Goal: Navigation & Orientation: Find specific page/section

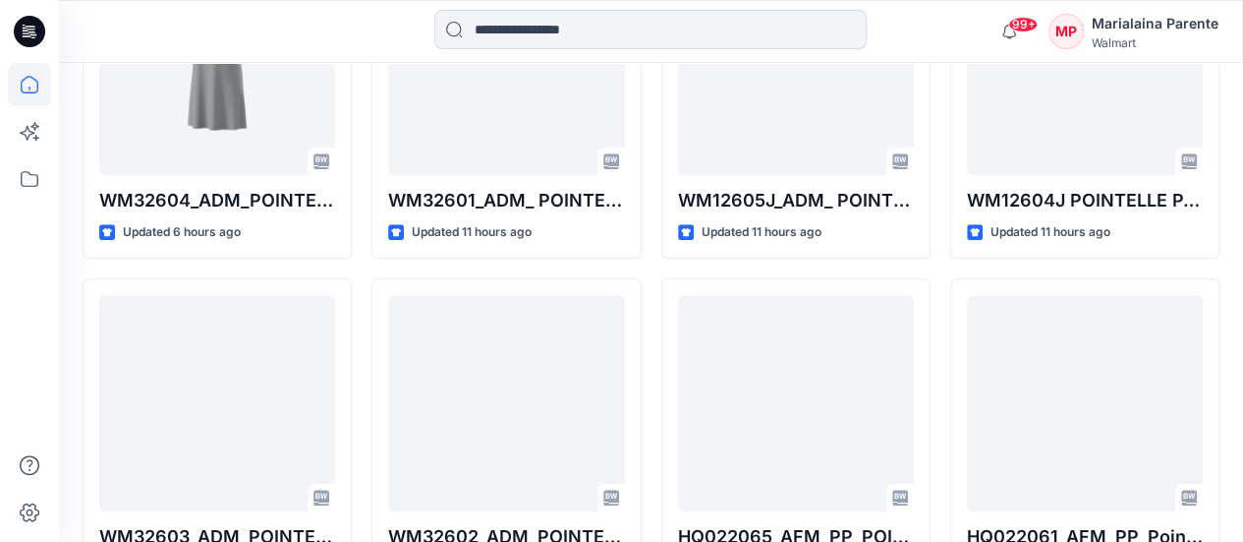
scroll to position [739, 0]
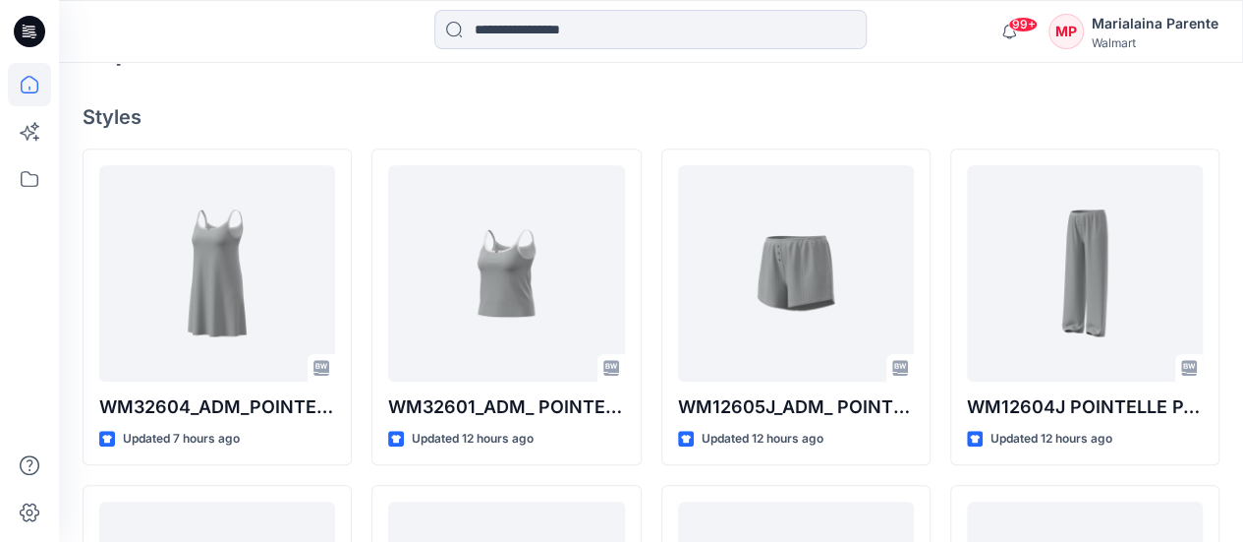
scroll to position [578, 0]
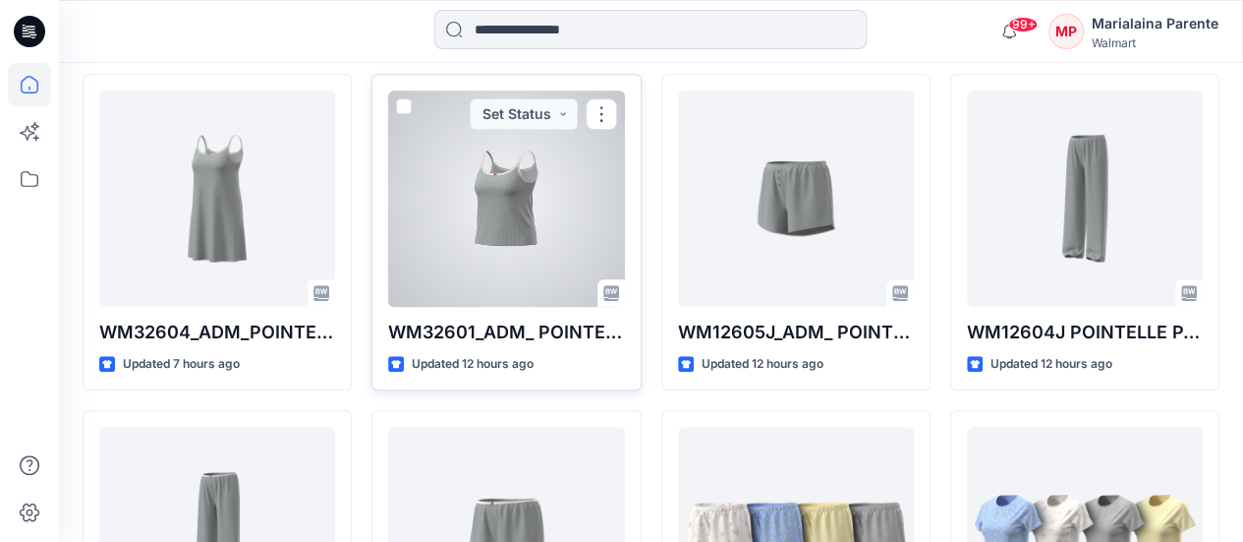
click at [543, 205] on div at bounding box center [506, 198] width 236 height 216
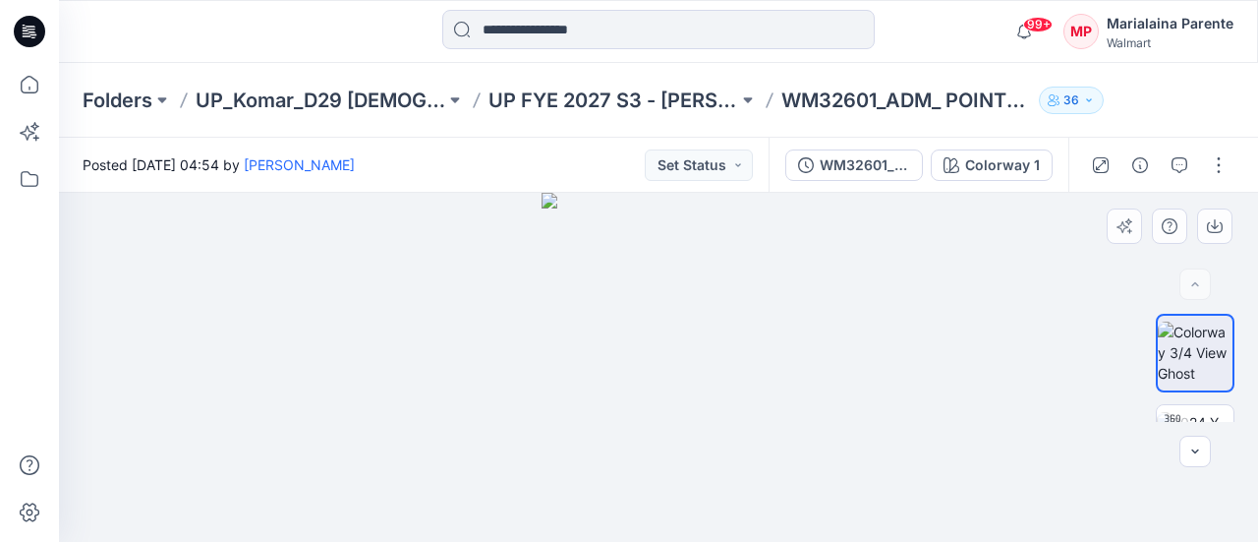
click at [1199, 402] on div "BW RUL DXF XLSX" at bounding box center [1195, 368] width 79 height 108
click at [1200, 412] on img at bounding box center [1195, 443] width 77 height 62
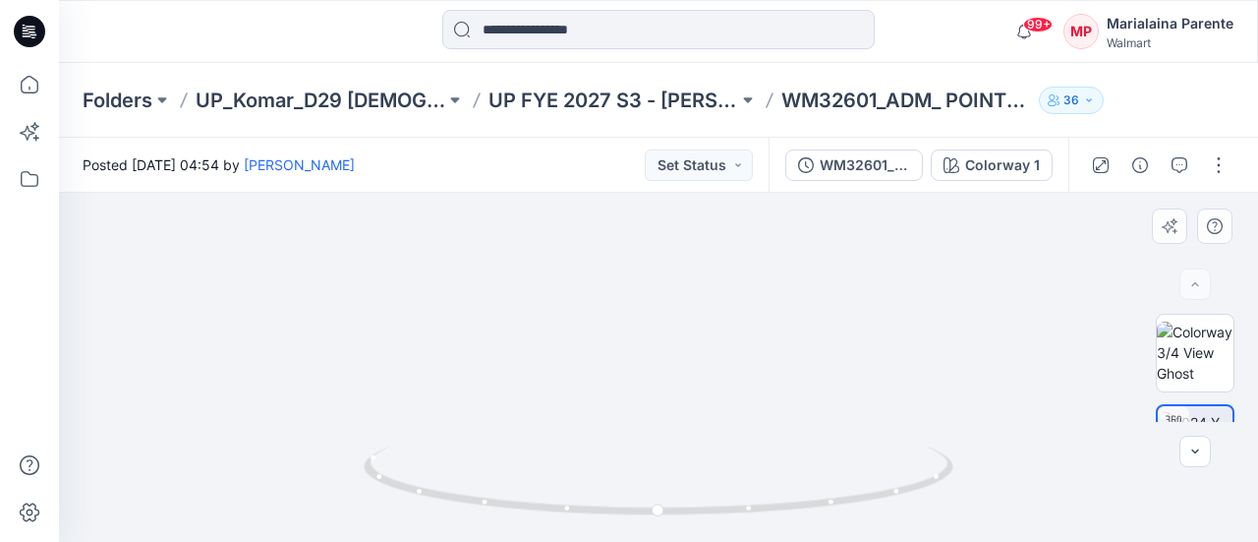
drag, startPoint x: 690, startPoint y: 377, endPoint x: 559, endPoint y: 370, distance: 131.0
click at [559, 370] on img at bounding box center [633, 136] width 1249 height 811
drag, startPoint x: 765, startPoint y: 511, endPoint x: 594, endPoint y: 520, distance: 171.2
click at [594, 520] on div at bounding box center [659, 492] width 590 height 98
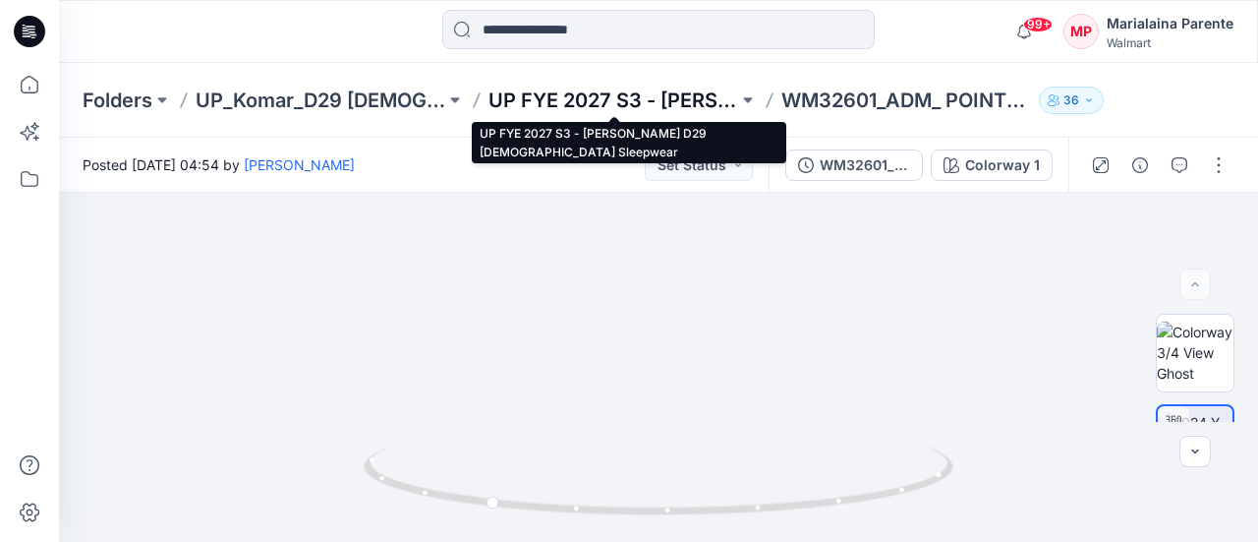
click at [624, 97] on p "UP FYE 2027 S3 - [PERSON_NAME] D29 [DEMOGRAPHIC_DATA] Sleepwear" at bounding box center [613, 100] width 250 height 28
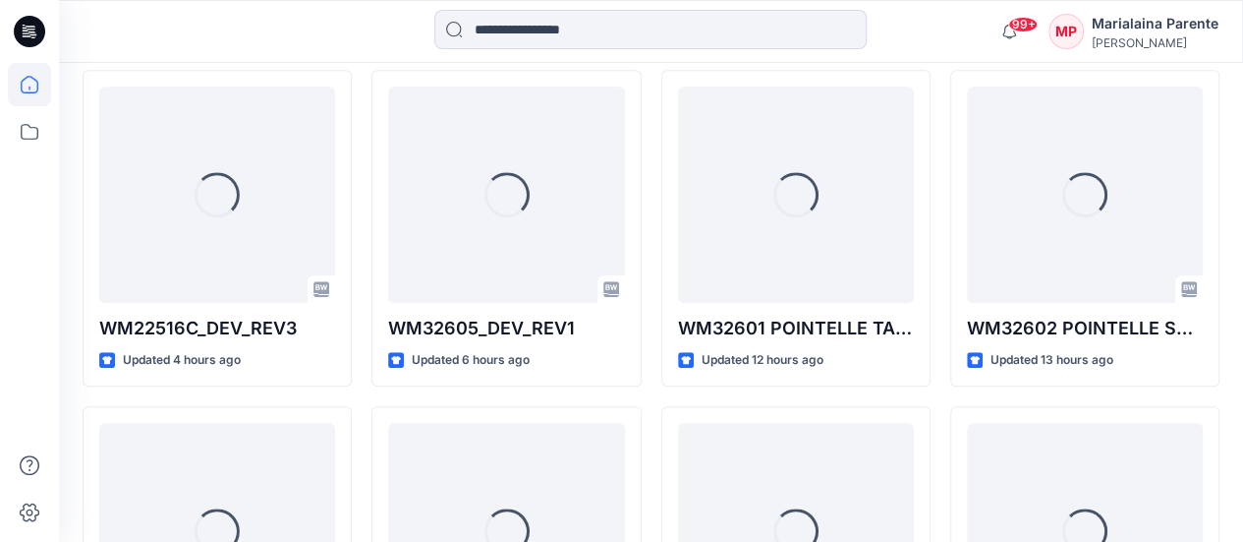
scroll to position [552, 0]
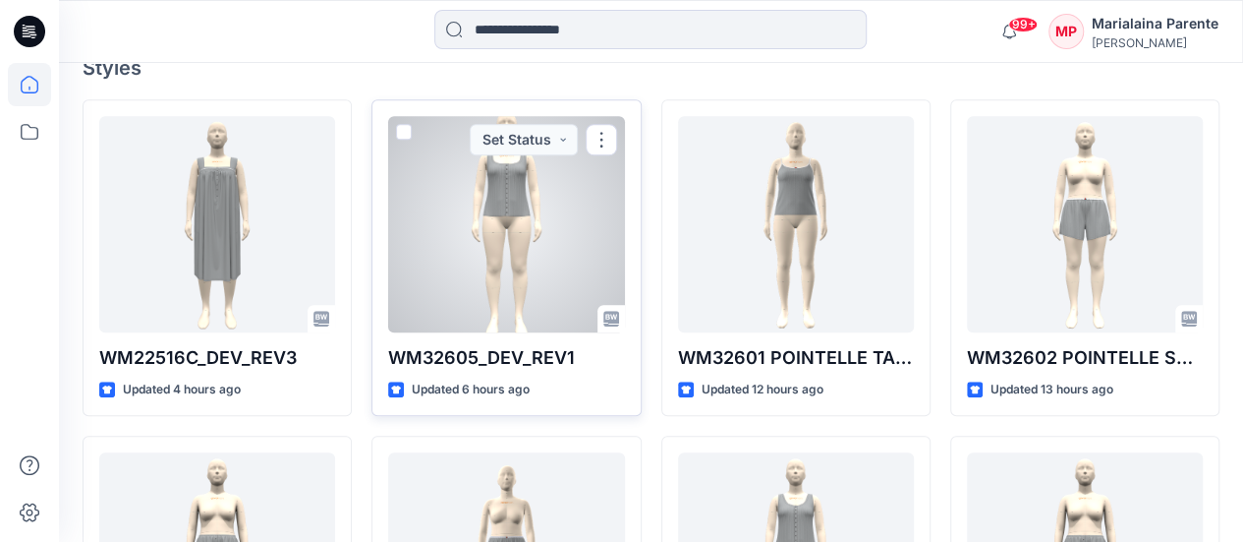
click at [547, 198] on div at bounding box center [506, 224] width 236 height 216
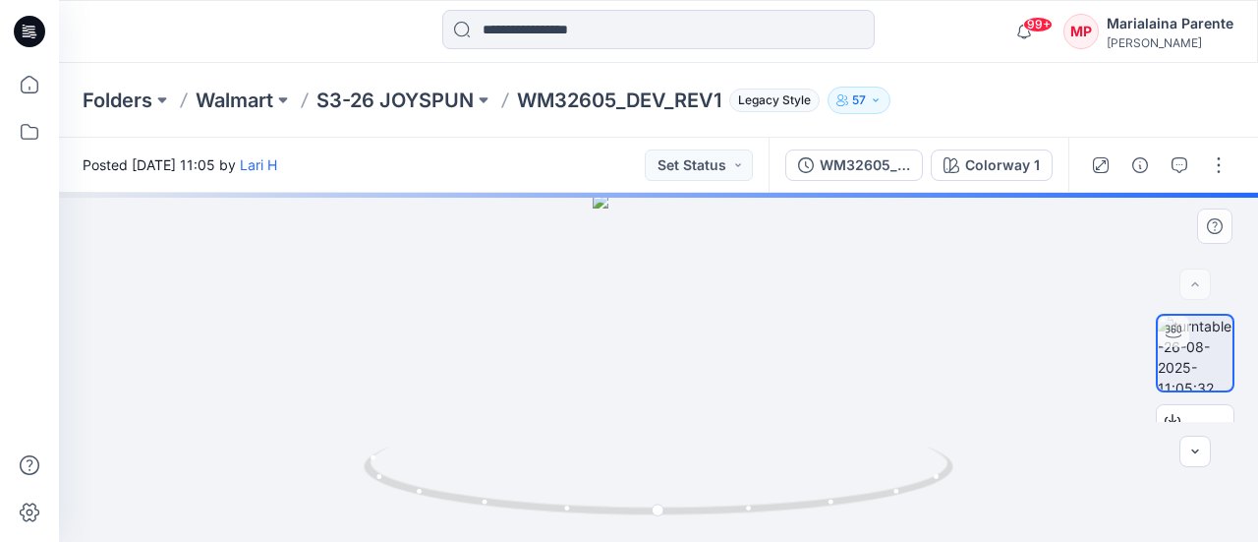
click at [668, 365] on div at bounding box center [658, 367] width 1199 height 349
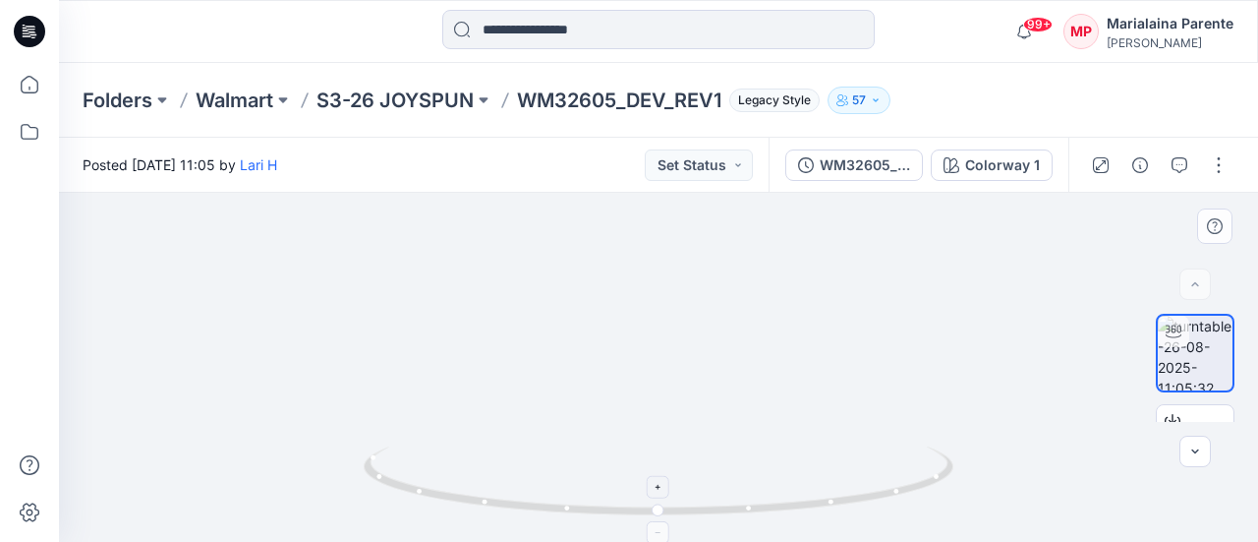
drag, startPoint x: 686, startPoint y: 283, endPoint x: 681, endPoint y: 455, distance: 172.1
click at [681, 455] on div at bounding box center [658, 367] width 1199 height 349
drag, startPoint x: 751, startPoint y: 518, endPoint x: 784, endPoint y: 461, distance: 66.1
click at [784, 461] on icon at bounding box center [661, 483] width 595 height 74
